Goal: Subscribe to service/newsletter

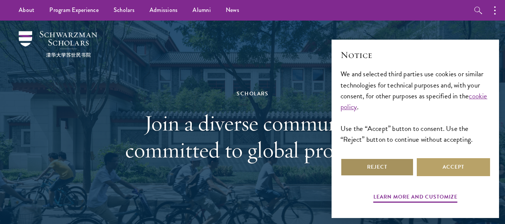
click at [397, 170] on button "Reject" at bounding box center [376, 167] width 73 height 18
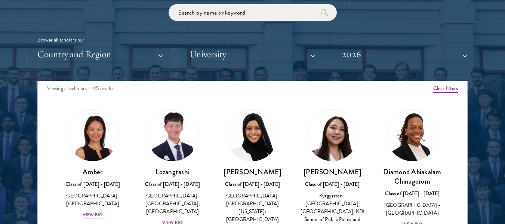
scroll to position [2, 0]
click at [156, 53] on button "Country and Region" at bounding box center [100, 54] width 126 height 15
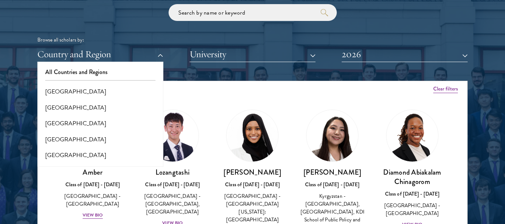
click at [130, 62] on div "All Countries and Regions [GEOGRAPHIC_DATA] [GEOGRAPHIC_DATA] [GEOGRAPHIC_DATA]…" at bounding box center [100, 114] width 126 height 105
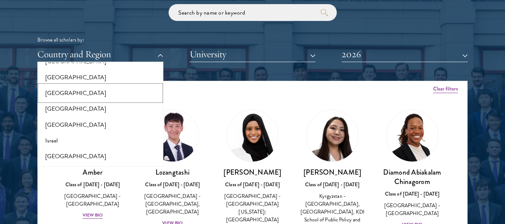
click at [74, 92] on button "[GEOGRAPHIC_DATA]" at bounding box center [100, 93] width 121 height 16
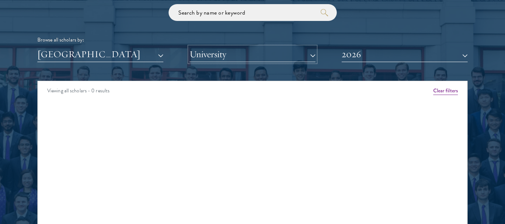
click at [203, 59] on button "University" at bounding box center [252, 54] width 126 height 15
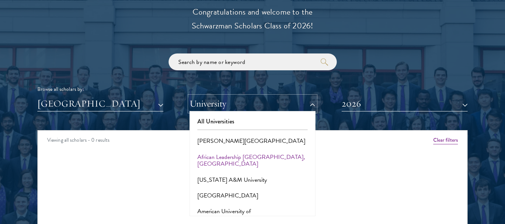
scroll to position [847, 0]
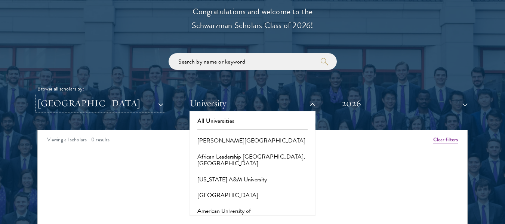
click at [118, 102] on button "[GEOGRAPHIC_DATA]" at bounding box center [100, 103] width 126 height 15
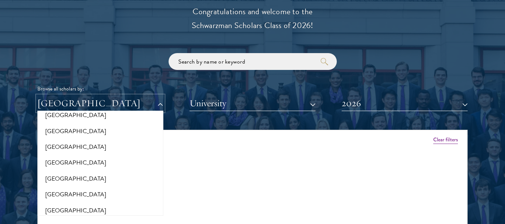
scroll to position [1505, 0]
click at [92, 186] on button "[GEOGRAPHIC_DATA]" at bounding box center [100, 194] width 121 height 16
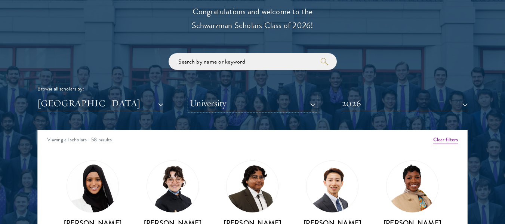
click at [263, 105] on button "University" at bounding box center [252, 103] width 126 height 15
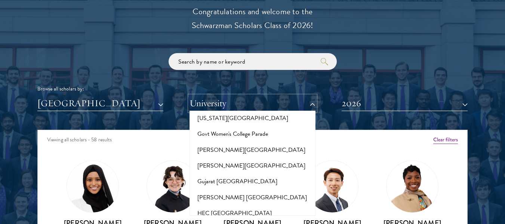
scroll to position [1807, 0]
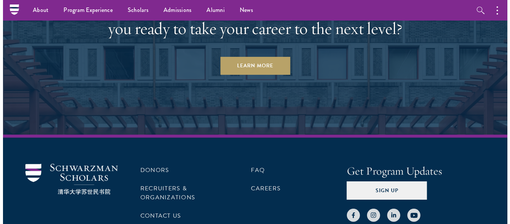
scroll to position [2235, 0]
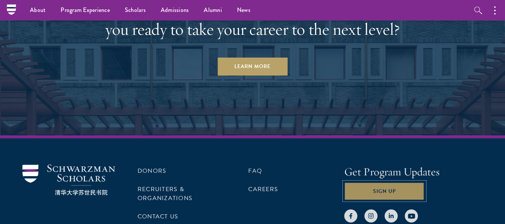
click at [388, 186] on button "Sign Up" at bounding box center [384, 191] width 80 height 18
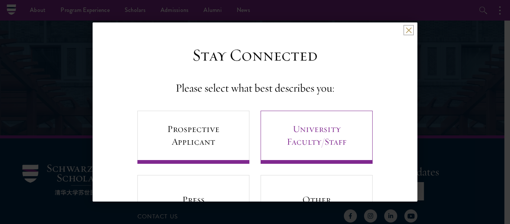
scroll to position [43, 0]
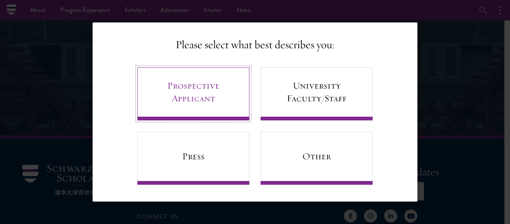
click at [222, 86] on link "Prospective Applicant" at bounding box center [193, 93] width 112 height 53
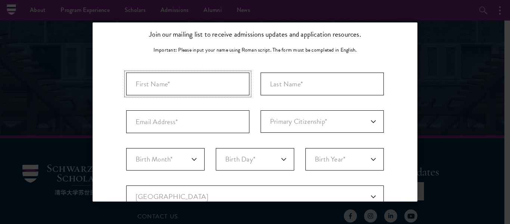
click at [204, 85] on input "First Name*" at bounding box center [187, 83] width 123 height 23
type input "Jahrina"
click at [315, 84] on input "Last Name (Family Name)*" at bounding box center [322, 83] width 123 height 23
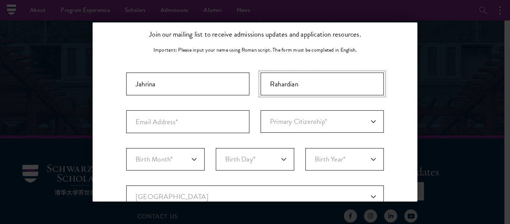
type input "Rahardian"
click at [213, 125] on input "Email Address*" at bounding box center [187, 121] width 123 height 23
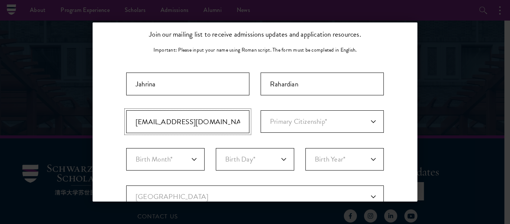
type input "[EMAIL_ADDRESS][DOMAIN_NAME]"
click at [279, 124] on select "Primary Citizenship* [GEOGRAPHIC_DATA] [DEMOGRAPHIC_DATA] [DEMOGRAPHIC_DATA] [D…" at bounding box center [322, 121] width 123 height 22
select select "ID"
click at [261, 110] on select "Primary Citizenship* [GEOGRAPHIC_DATA] [DEMOGRAPHIC_DATA] [DEMOGRAPHIC_DATA] [D…" at bounding box center [322, 121] width 123 height 22
click at [179, 156] on select "Birth Month* January February March April May June July August September Octobe…" at bounding box center [165, 159] width 78 height 22
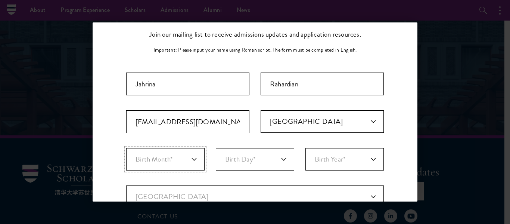
select select "08"
click at [126, 148] on select "Birth Month* January February March April May June July August September Octobe…" at bounding box center [165, 159] width 78 height 22
click at [261, 151] on select "Birth Day* 1 2 3 4 5 6 7 8 9 10 11 12 13 14 15 16 17 18 19 20 21 22 23 24 25 26…" at bounding box center [255, 159] width 78 height 22
select select "25"
click at [216, 148] on select "Birth Day* 1 2 3 4 5 6 7 8 9 10 11 12 13 14 15 16 17 18 19 20 21 22 23 24 25 26…" at bounding box center [255, 159] width 78 height 22
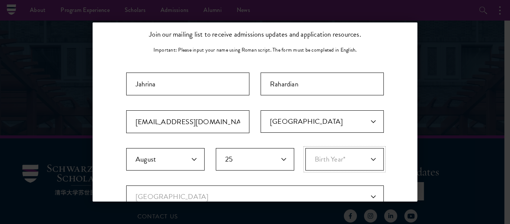
click at [332, 161] on select "Birth Year* [DEMOGRAPHIC_DATA] [DEMOGRAPHIC_DATA] [DEMOGRAPHIC_DATA] [DEMOGRAPH…" at bounding box center [345, 159] width 78 height 22
select select "2004"
click at [306, 148] on select "Birth Year* [DEMOGRAPHIC_DATA] [DEMOGRAPHIC_DATA] [DEMOGRAPHIC_DATA] [DEMOGRAPH…" at bounding box center [345, 159] width 78 height 22
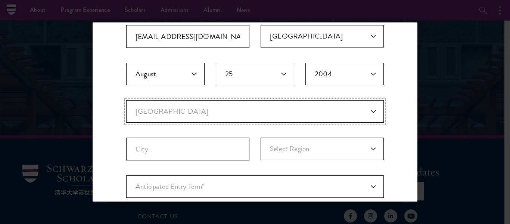
click at [181, 111] on select "Current Country [GEOGRAPHIC_DATA] [GEOGRAPHIC_DATA] [GEOGRAPHIC_DATA] [GEOGRAPH…" at bounding box center [255, 111] width 258 height 22
select select "ID"
click at [126, 100] on select "Current Country [GEOGRAPHIC_DATA] [GEOGRAPHIC_DATA] [GEOGRAPHIC_DATA] [GEOGRAPH…" at bounding box center [255, 111] width 258 height 22
select select
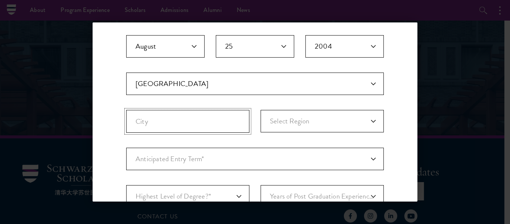
click at [157, 127] on input "City" at bounding box center [187, 121] width 123 height 23
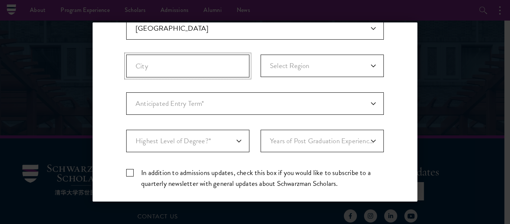
scroll to position [212, 0]
type input "Serang"
click at [283, 71] on select "Select Region [GEOGRAPHIC_DATA] [GEOGRAPHIC_DATA] [GEOGRAPHIC_DATA] [GEOGRAPHIC…" at bounding box center [322, 65] width 123 height 22
select select "Java"
click at [261, 54] on select "Select Region [GEOGRAPHIC_DATA] [GEOGRAPHIC_DATA] [GEOGRAPHIC_DATA] [GEOGRAPHIC…" at bounding box center [322, 65] width 123 height 22
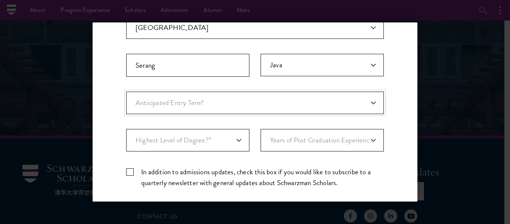
click at [200, 105] on select "Anticipated Entry Term* Just Exploring" at bounding box center [255, 103] width 258 height 22
click at [126, 92] on select "Anticipated Entry Term* Just Exploring" at bounding box center [255, 103] width 258 height 22
click at [192, 144] on select "Highest Level of Degree?* PHD Bachelor's Master's Current Undergraduate Student" at bounding box center [187, 140] width 123 height 22
click at [126, 129] on select "Highest Level of Degree?* PHD Bachelor's Master's Current Undergraduate Student" at bounding box center [187, 140] width 123 height 22
click at [192, 131] on select "Highest Level of Degree?* PHD Bachelor's Master's Current Undergraduate Student" at bounding box center [187, 140] width 123 height 22
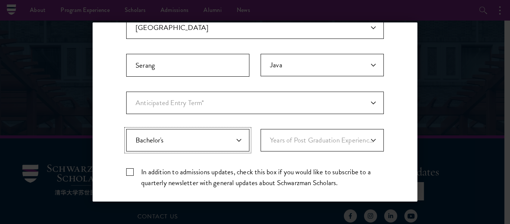
select select "bf44f490-31e9-4d16-b1d2-df861e7933aa"
click at [126, 129] on select "Highest Level of Degree?* PHD Bachelor's Master's Current Undergraduate Student" at bounding box center [187, 140] width 123 height 22
click at [278, 131] on select "Years of Post Graduation Experience?* 1 2 3 4 5 6 7 8 9 10" at bounding box center [322, 140] width 123 height 22
click at [261, 129] on select "Years of Post Graduation Experience?* 1 2 3 4 5 6 7 8 9 10" at bounding box center [322, 140] width 123 height 22
click at [221, 140] on select "Highest Level of Degree?* PHD Bachelor's Master's Current Undergraduate Student" at bounding box center [187, 140] width 123 height 22
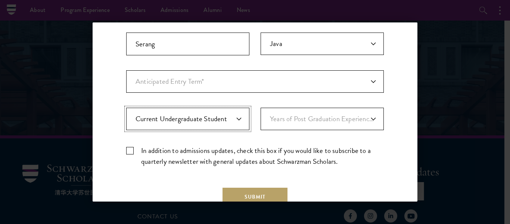
scroll to position [234, 0]
click at [221, 111] on select "Highest Level of Degree?* PHD Bachelor's Master's Current Undergraduate Student" at bounding box center [187, 118] width 123 height 22
click at [332, 101] on div "Important: The form must be completed in English. Jahrina Rahardian [EMAIL_ADDR…" at bounding box center [255, 27] width 258 height 290
click at [322, 114] on select "Years of Post Graduation Experience?* 1 2 3 4 5 6 7 8 9 10" at bounding box center [322, 118] width 123 height 22
select select "1"
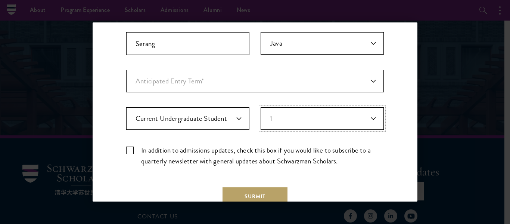
click at [261, 107] on select "Years of Post Graduation Experience?* 1 2 3 4 5 6 7 8 9 10" at bounding box center [322, 118] width 123 height 22
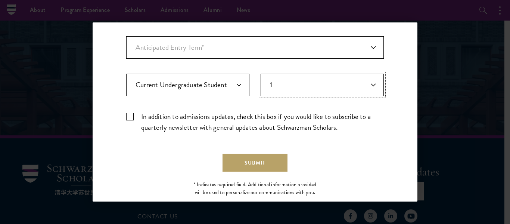
scroll to position [268, 0]
click at [338, 85] on select "Years of Post Graduation Experience?* 1 2 3 4 5 6 7 8 9 10" at bounding box center [322, 84] width 123 height 22
click at [261, 73] on select "Years of Post Graduation Experience?* 1 2 3 4 5 6 7 8 9 10" at bounding box center [322, 84] width 123 height 22
click at [316, 115] on label "In addition to admissions updates, check this box if you would like to subscrib…" at bounding box center [255, 122] width 258 height 22
click at [316, 115] on input "In addition to admissions updates, check this box if you would like to subscrib…" at bounding box center [255, 113] width 258 height 5
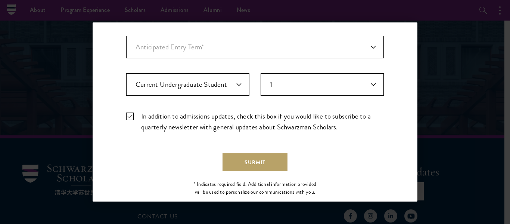
click at [133, 115] on label "In addition to admissions updates, check this box if you would like to subscrib…" at bounding box center [255, 122] width 258 height 22
click at [133, 115] on input "In addition to admissions updates, check this box if you would like to subscrib…" at bounding box center [255, 113] width 258 height 5
click at [130, 115] on label "In addition to admissions updates, check this box if you would like to subscrib…" at bounding box center [255, 122] width 258 height 22
click at [130, 115] on input "In addition to admissions updates, check this box if you would like to subscrib…" at bounding box center [255, 113] width 258 height 5
checkbox input "true"
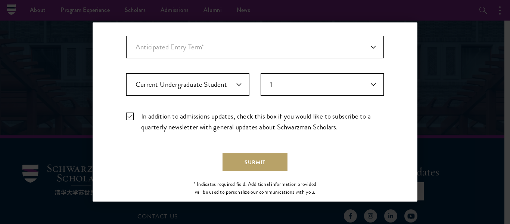
click at [259, 152] on form "Important: The form must be completed in English. Jahrina Rahardian [EMAIL_ADDR…" at bounding box center [255, 9] width 258 height 323
click at [257, 164] on button "Submit" at bounding box center [255, 162] width 65 height 18
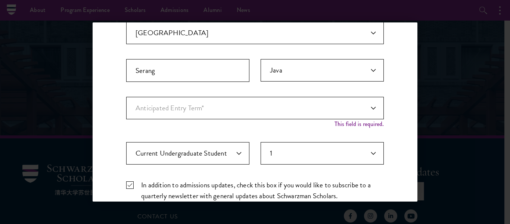
scroll to position [206, 0]
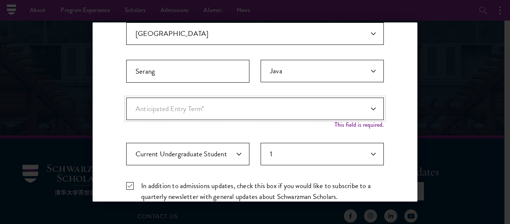
click at [264, 100] on select "Anticipated Entry Term* Just Exploring" at bounding box center [255, 108] width 258 height 22
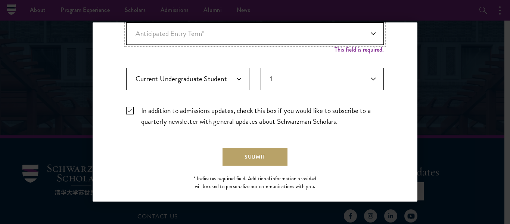
scroll to position [212, 0]
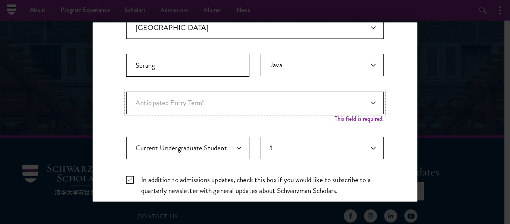
click at [227, 100] on select "Anticipated Entry Term* Just Exploring" at bounding box center [255, 103] width 258 height 22
select select "a6790467-ebe7-4045-a56a-66c1cae98076"
click at [126, 92] on select "Anticipated Entry Term* Just Exploring" at bounding box center [255, 103] width 258 height 22
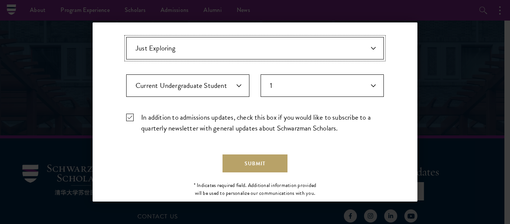
scroll to position [267, 0]
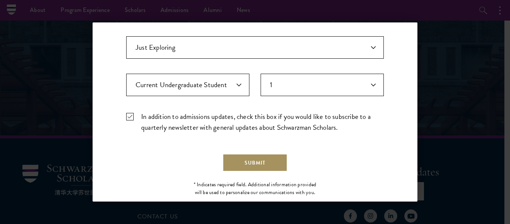
click at [254, 155] on button "Submit" at bounding box center [255, 163] width 65 height 18
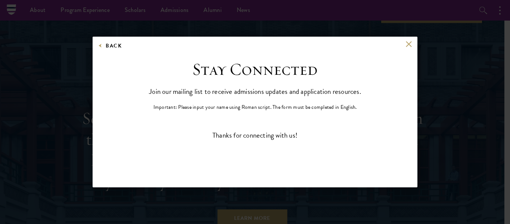
scroll to position [0, 0]
click at [407, 44] on button at bounding box center [409, 44] width 6 height 6
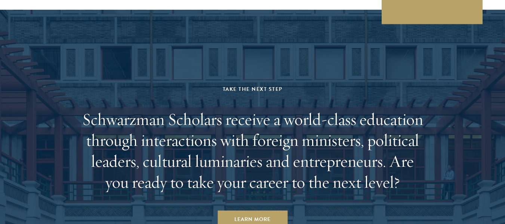
scroll to position [2131, 0]
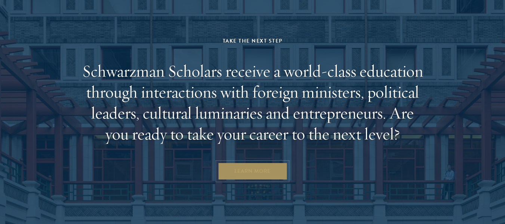
click at [271, 172] on link "Learn More" at bounding box center [252, 171] width 70 height 18
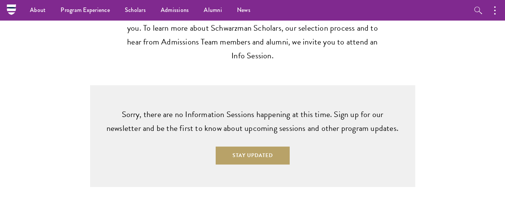
scroll to position [1852, 0]
click at [247, 147] on button "Stay Updated" at bounding box center [253, 156] width 74 height 18
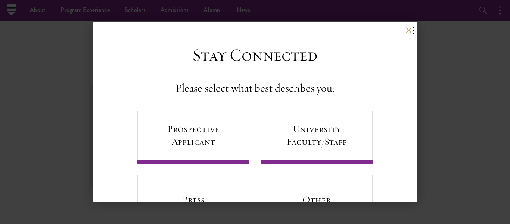
click at [406, 30] on button at bounding box center [409, 30] width 6 height 6
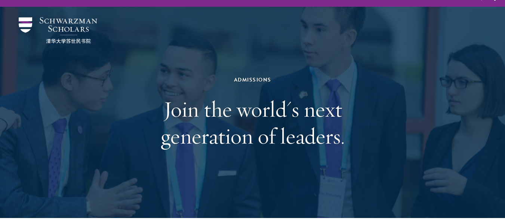
scroll to position [0, 0]
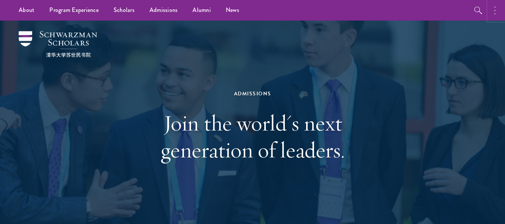
click at [492, 10] on button "button" at bounding box center [496, 10] width 16 height 21
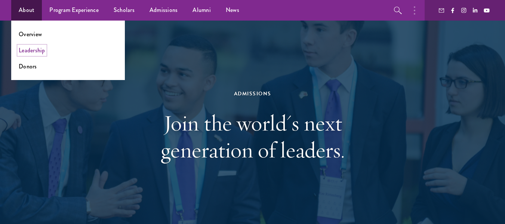
click at [32, 47] on link "Leadership" at bounding box center [32, 50] width 27 height 9
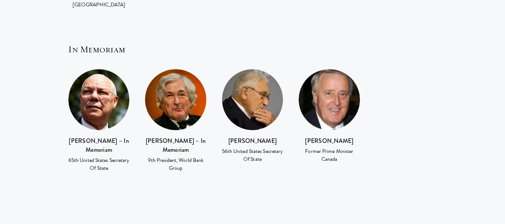
scroll to position [1728, 0]
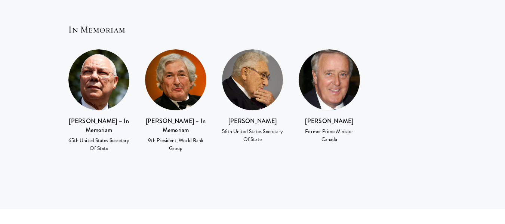
drag, startPoint x: 150, startPoint y: 68, endPoint x: 182, endPoint y: 73, distance: 32.2
click at [182, 117] on h3 "Sir James Wolfensohn – In Memoriam" at bounding box center [176, 126] width 62 height 18
click at [145, 117] on h3 "Sir James Wolfensohn – In Memoriam" at bounding box center [176, 126] width 62 height 18
drag, startPoint x: 145, startPoint y: 65, endPoint x: 201, endPoint y: 77, distance: 56.4
click at [201, 117] on h3 "Sir James Wolfensohn – In Memoriam" at bounding box center [176, 126] width 62 height 18
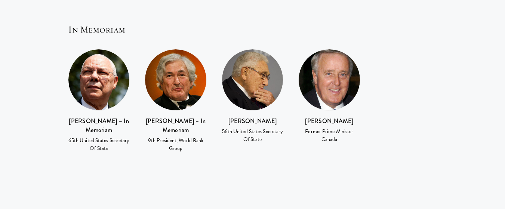
copy h3 "Sir James Wolfensohn – In Memoriam"
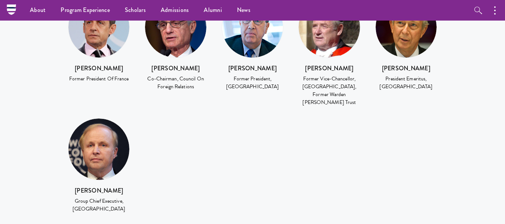
click at [196, 123] on div "Nicolas Sarkozy Former President Of France Robert Rubin Co-Chairman, Council On…" at bounding box center [253, 110] width 384 height 228
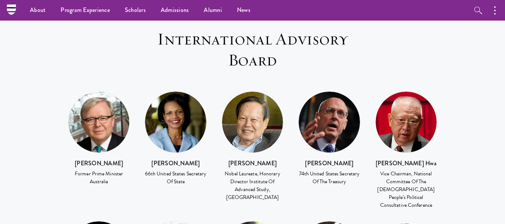
scroll to position [988, 0]
